Goal: Task Accomplishment & Management: Use online tool/utility

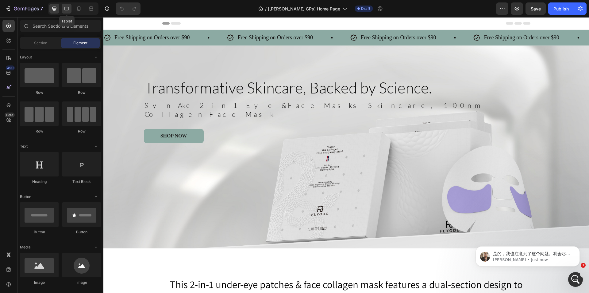
click at [70, 10] on div at bounding box center [67, 9] width 10 height 10
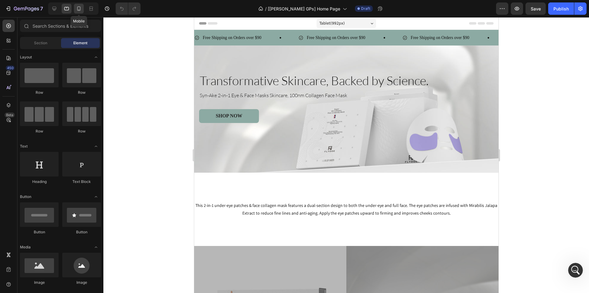
click at [77, 8] on icon at bounding box center [79, 9] width 6 height 6
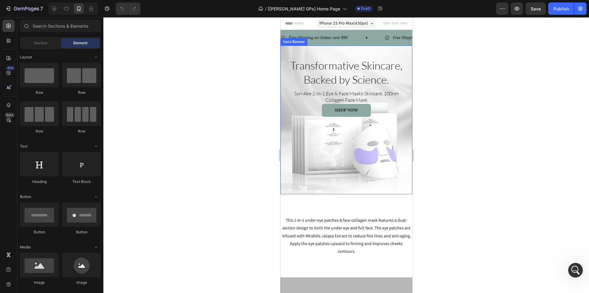
click at [285, 85] on div "Transformative Skincare, Backed by Science. Heading Syn-Ake 2-in-1 Eye & Face M…" at bounding box center [346, 119] width 132 height 149
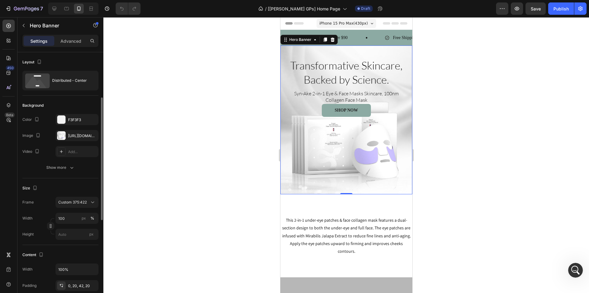
scroll to position [61, 0]
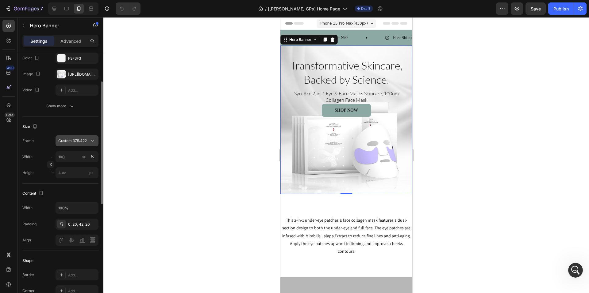
click at [65, 141] on span "Custom 375:422" at bounding box center [72, 141] width 29 height 6
click at [78, 118] on div "Size Frame Custom 375:422 Width 100 px % Height px" at bounding box center [60, 150] width 76 height 67
click at [73, 141] on span "Custom 375:422" at bounding box center [72, 141] width 29 height 6
click at [69, 165] on span "Custom" at bounding box center [65, 167] width 14 height 6
click at [86, 141] on span "Custom 375:422" at bounding box center [72, 141] width 29 height 6
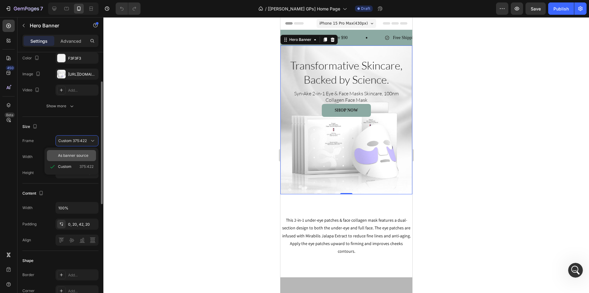
click at [73, 153] on span "As banner source" at bounding box center [73, 156] width 30 height 6
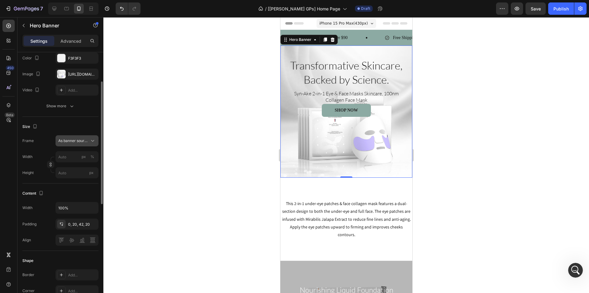
click at [74, 141] on span "As banner source" at bounding box center [73, 141] width 30 height 6
click at [67, 166] on span "Custom" at bounding box center [65, 167] width 14 height 6
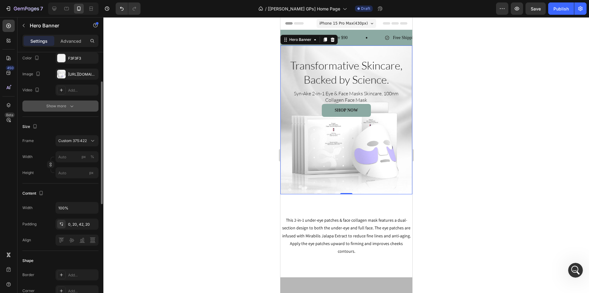
click at [77, 106] on button "Show more" at bounding box center [60, 105] width 76 height 11
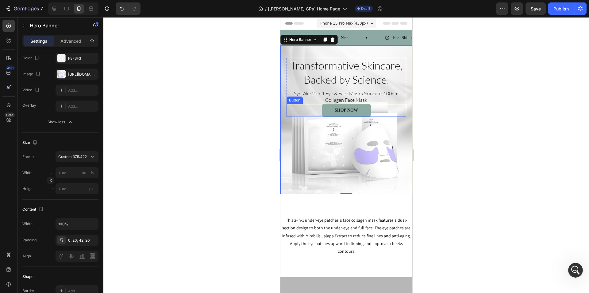
click at [296, 107] on div "SHOP NOW Button" at bounding box center [346, 110] width 120 height 13
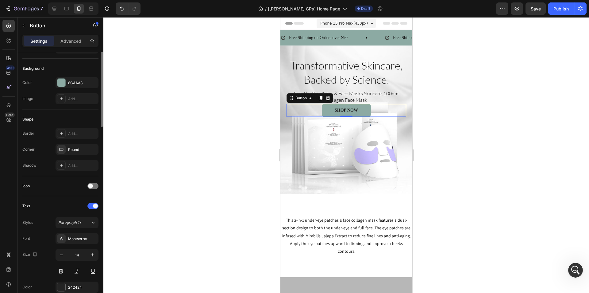
scroll to position [0, 0]
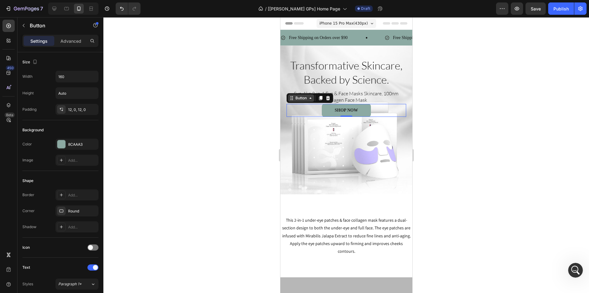
click at [301, 98] on div "Button" at bounding box center [301, 98] width 14 height 6
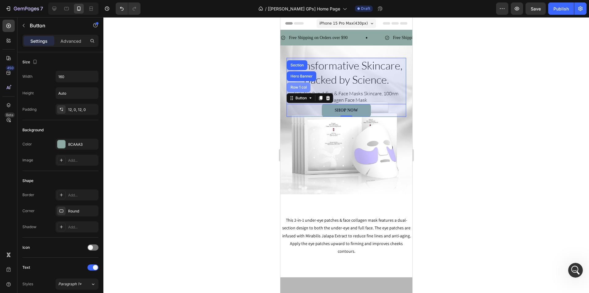
click at [300, 86] on div "Row 1 col" at bounding box center [298, 87] width 19 height 4
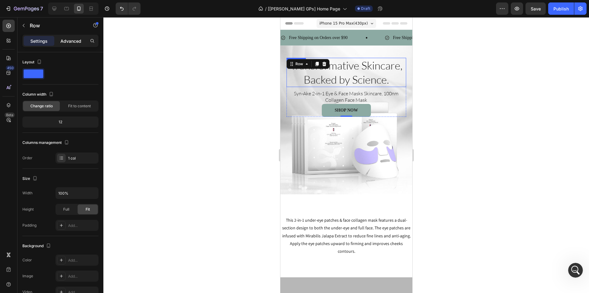
click at [79, 41] on p "Advanced" at bounding box center [70, 41] width 21 height 6
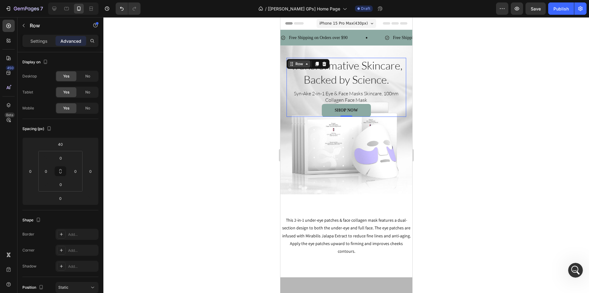
click at [302, 64] on div "Row" at bounding box center [299, 64] width 10 height 6
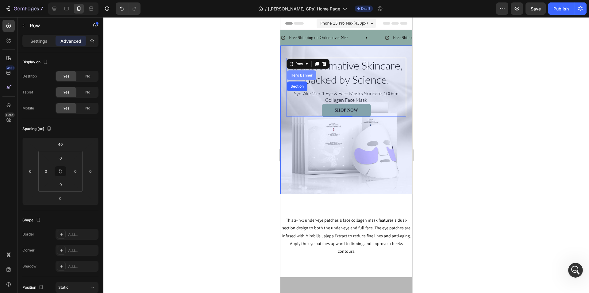
click at [300, 76] on div "Hero Banner" at bounding box center [301, 75] width 25 height 4
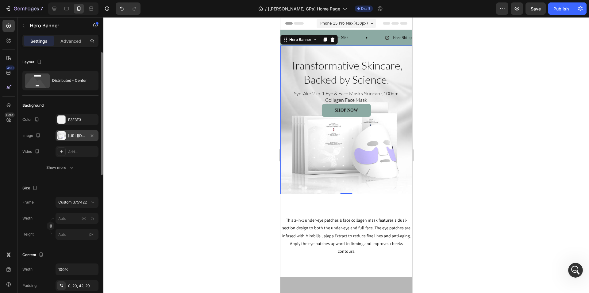
click at [80, 135] on div "[URL][DOMAIN_NAME]" at bounding box center [77, 136] width 18 height 6
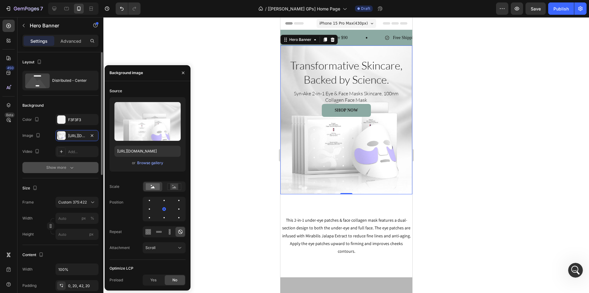
click at [58, 170] on div "Show more" at bounding box center [60, 167] width 29 height 6
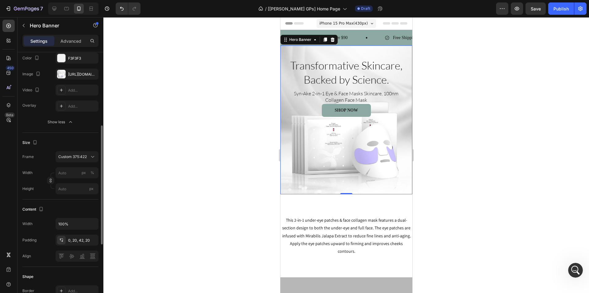
scroll to position [92, 0]
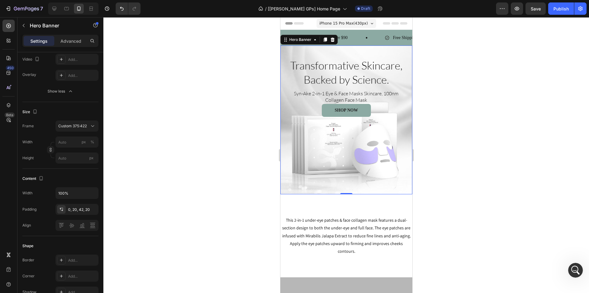
click at [342, 25] on span "iPhone 15 Pro Max ( 430 px)" at bounding box center [343, 23] width 48 height 6
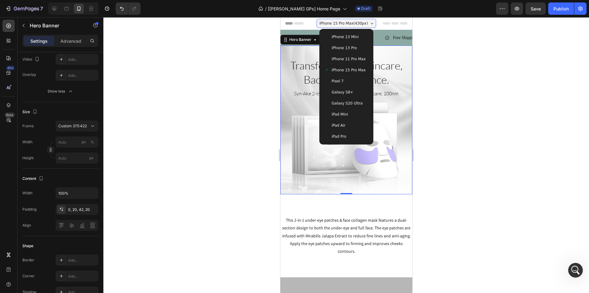
click at [341, 35] on span "iPhone 13 Mini" at bounding box center [344, 37] width 27 height 6
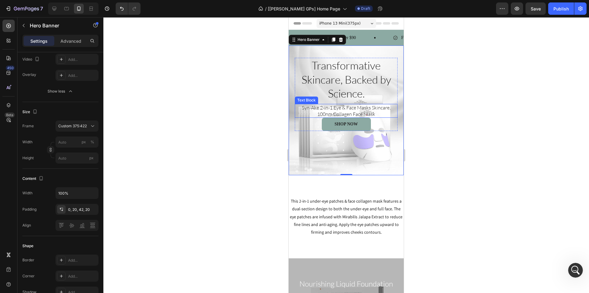
click at [330, 106] on p "Syn-Ake 2-in-1 Eye & Face Masks Skincare, 100nm Collagen Face Mask" at bounding box center [346, 110] width 89 height 13
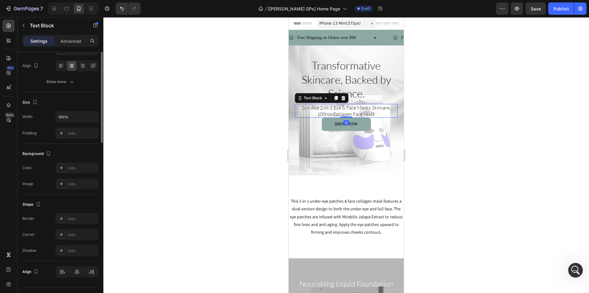
scroll to position [0, 0]
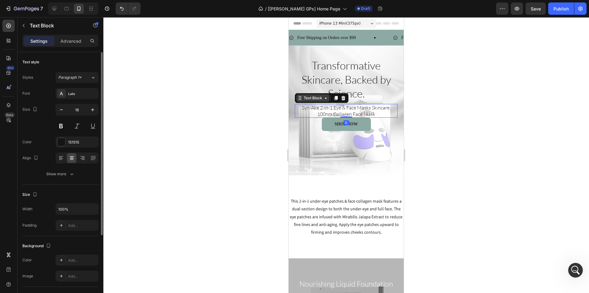
click at [314, 98] on div "Text Block" at bounding box center [313, 98] width 21 height 6
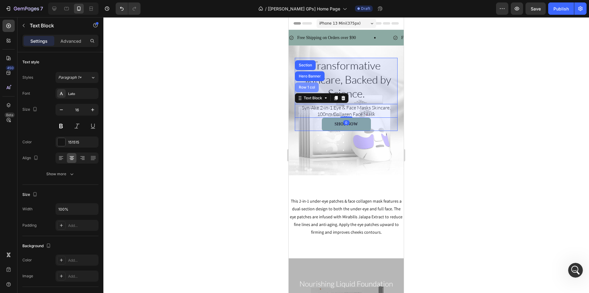
click at [310, 89] on div "Row 1 col" at bounding box center [307, 87] width 24 height 10
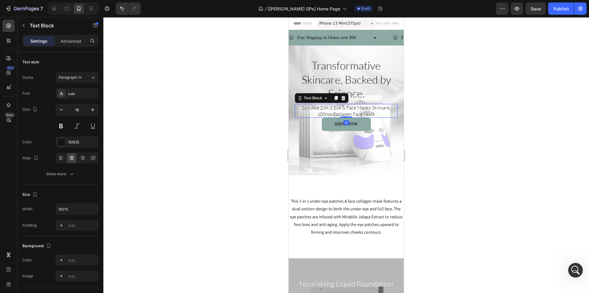
click at [317, 110] on p "Syn-Ake 2-in-1 Eye & Face Masks Skincare, 100nm Collagen Face Mask" at bounding box center [346, 110] width 89 height 13
click at [69, 45] on div "Advanced" at bounding box center [71, 41] width 31 height 10
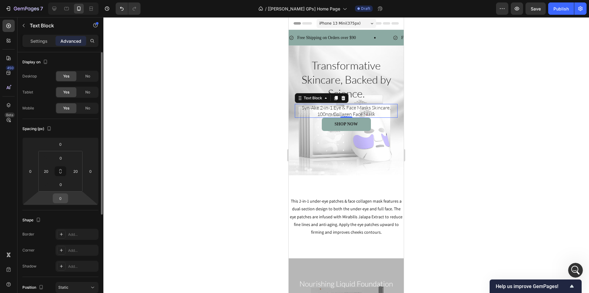
click at [64, 198] on input "0" at bounding box center [60, 197] width 12 height 9
click at [63, 196] on input "0" at bounding box center [60, 197] width 12 height 9
type input "0"
click at [96, 0] on html "7 Version history / [[PERSON_NAME] GPs] Home Page Draft Preview Publish 450 Bet…" at bounding box center [294, 0] width 589 height 0
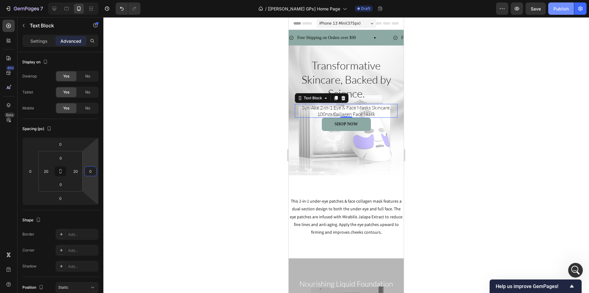
click at [568, 7] on div "Publish" at bounding box center [561, 9] width 15 height 6
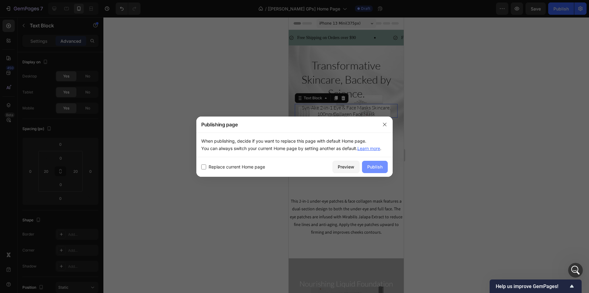
click at [375, 168] on div "Publish" at bounding box center [374, 166] width 15 height 6
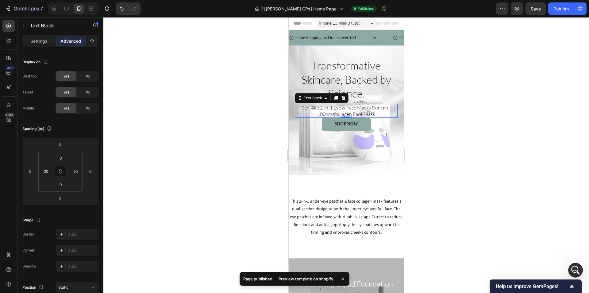
click at [311, 281] on div "Preview template on shopify" at bounding box center [306, 278] width 62 height 9
